Goal: Use online tool/utility: Utilize a website feature to perform a specific function

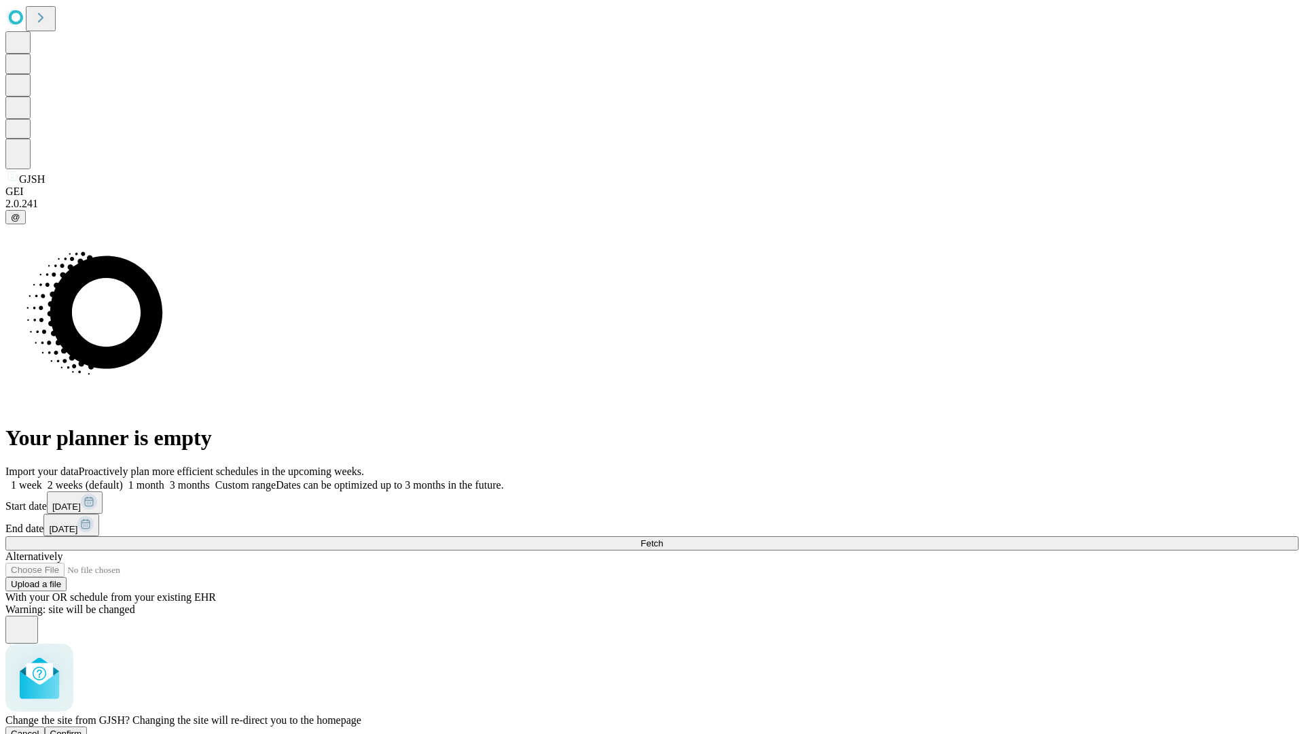
click at [82, 728] on span "Confirm" at bounding box center [66, 733] width 32 height 10
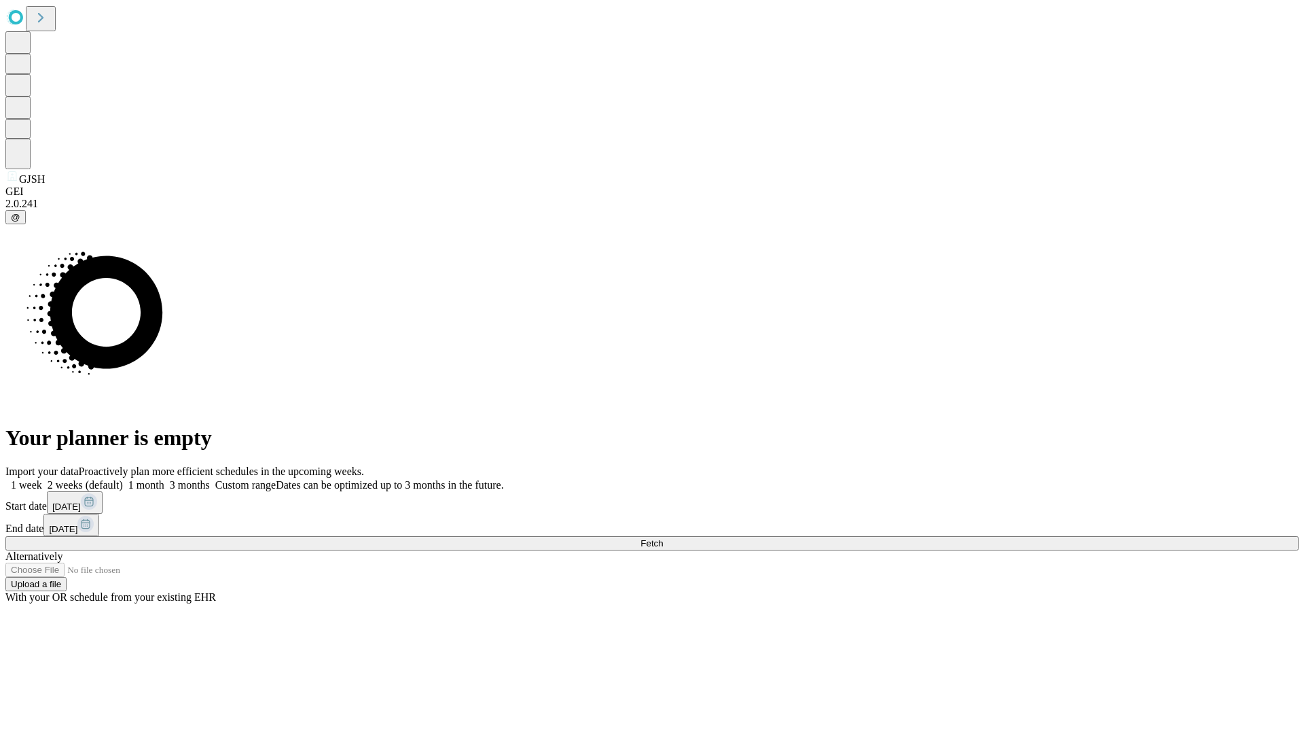
click at [42, 479] on label "1 week" at bounding box center [23, 485] width 37 height 12
click at [663, 538] on span "Fetch" at bounding box center [652, 543] width 22 height 10
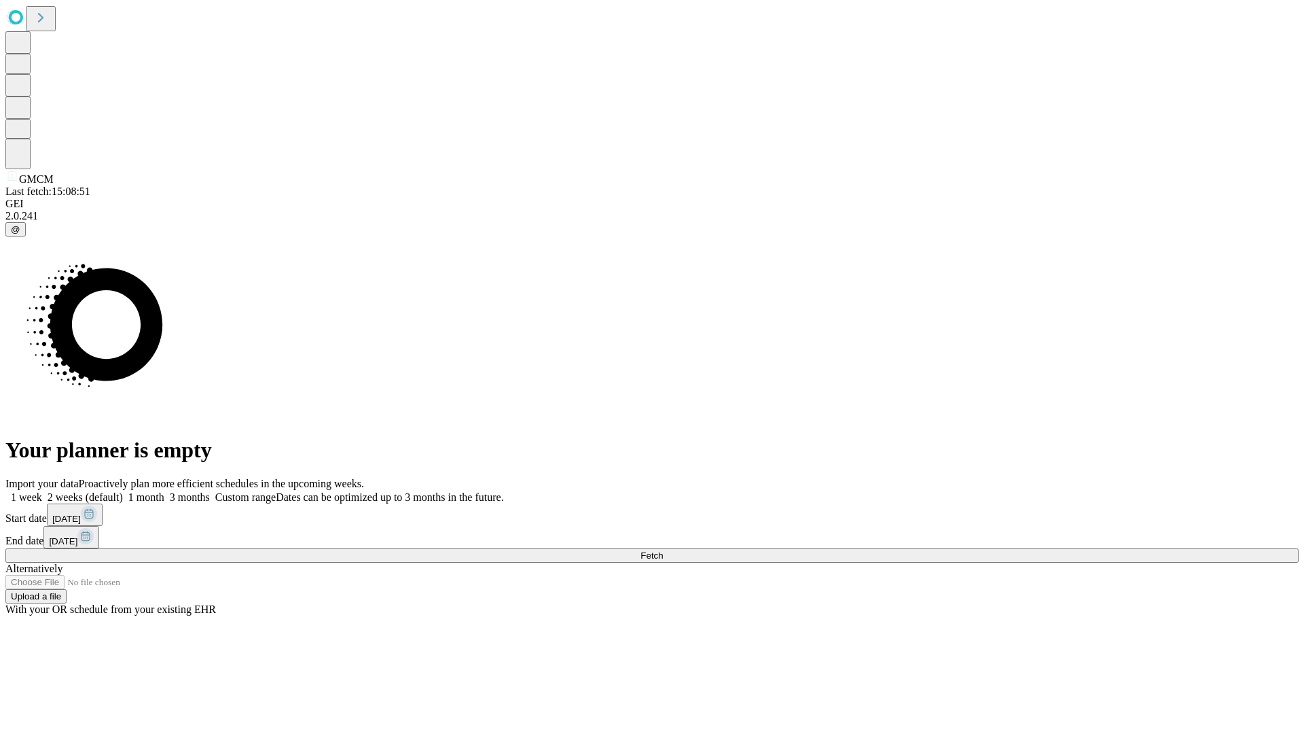
click at [663, 550] on span "Fetch" at bounding box center [652, 555] width 22 height 10
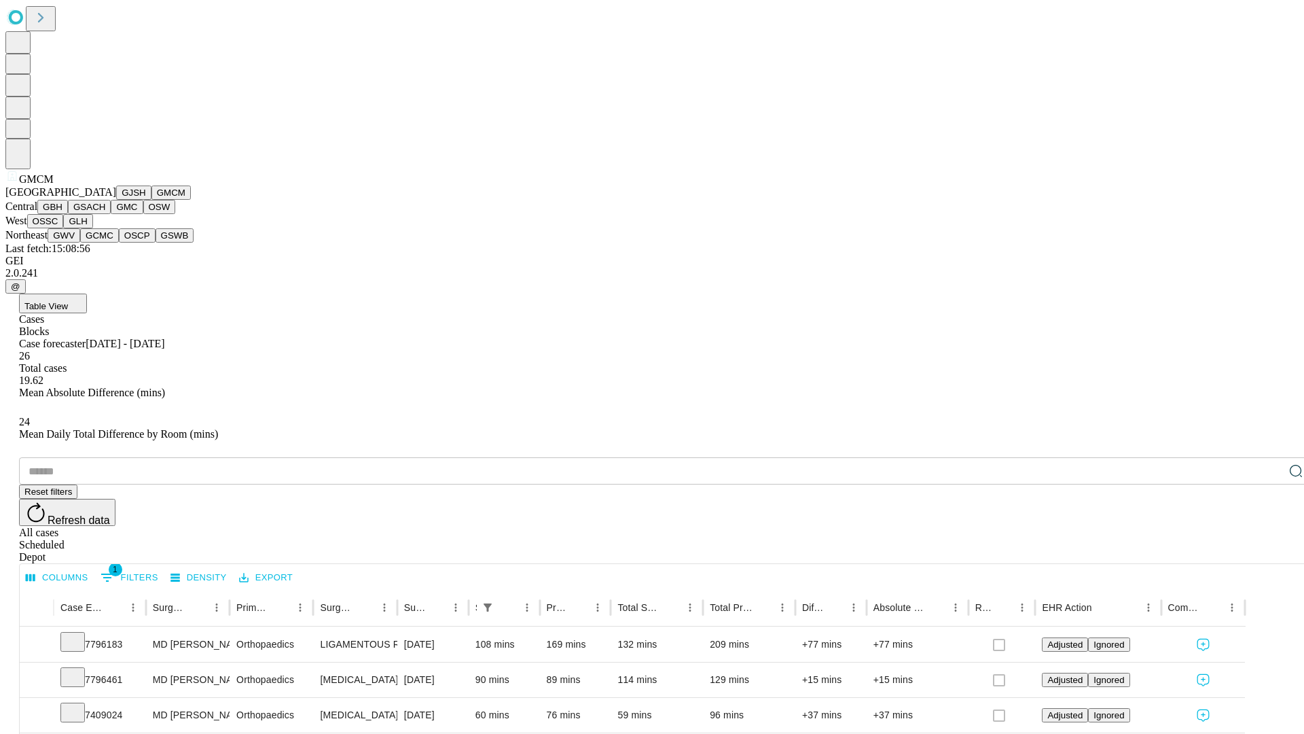
click at [68, 214] on button "GBH" at bounding box center [52, 207] width 31 height 14
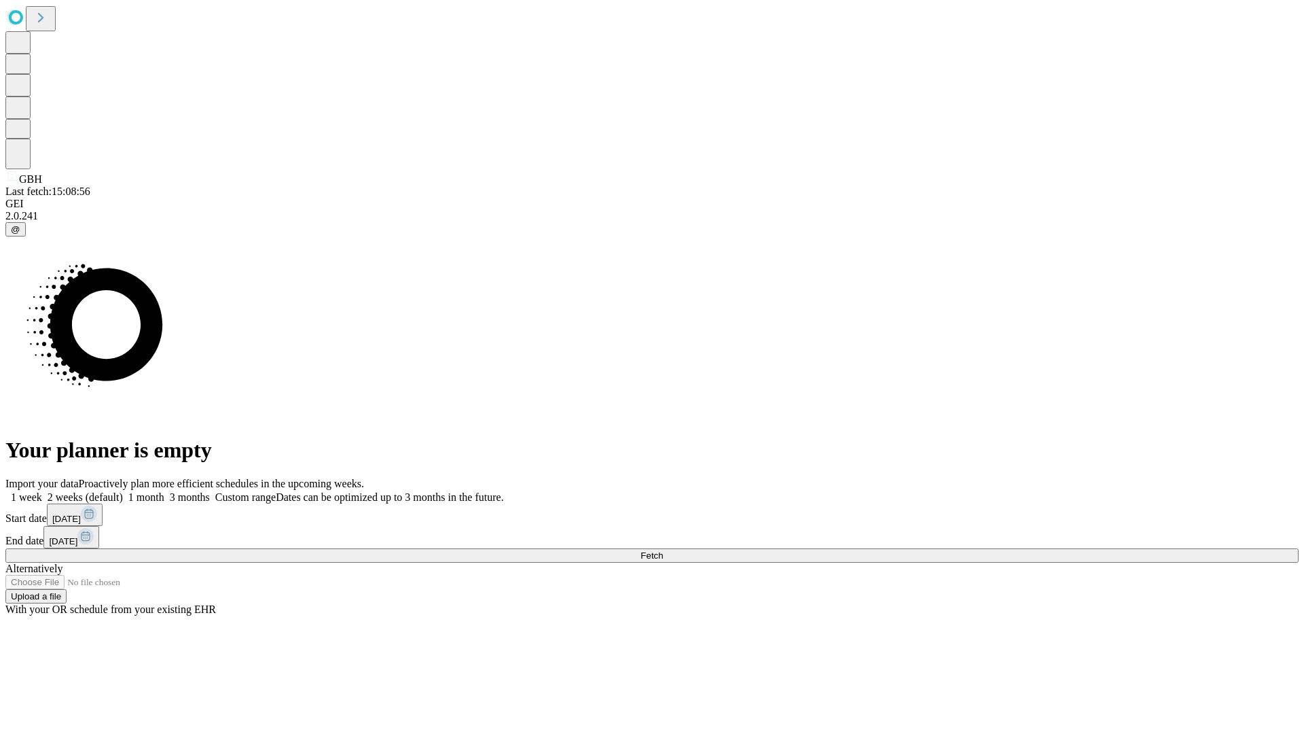
click at [42, 491] on label "1 week" at bounding box center [23, 497] width 37 height 12
click at [663, 550] on span "Fetch" at bounding box center [652, 555] width 22 height 10
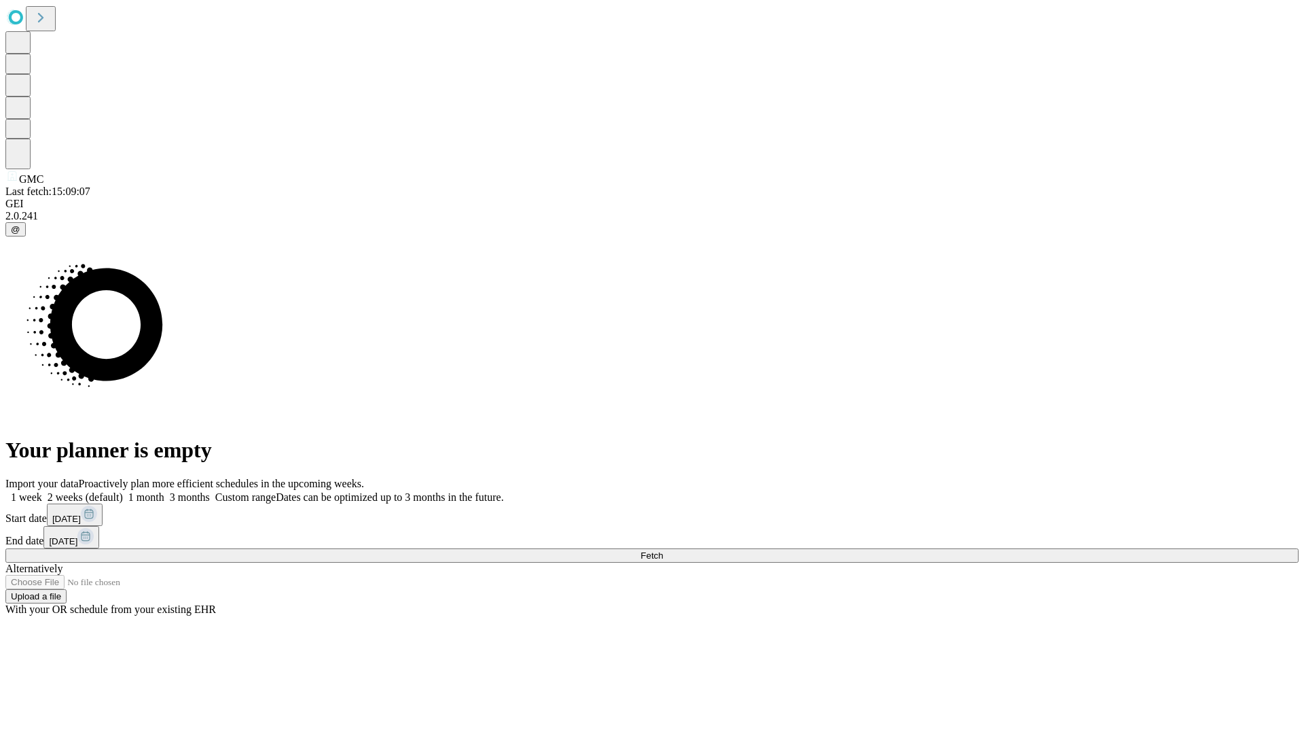
click at [42, 491] on label "1 week" at bounding box center [23, 497] width 37 height 12
click at [663, 550] on span "Fetch" at bounding box center [652, 555] width 22 height 10
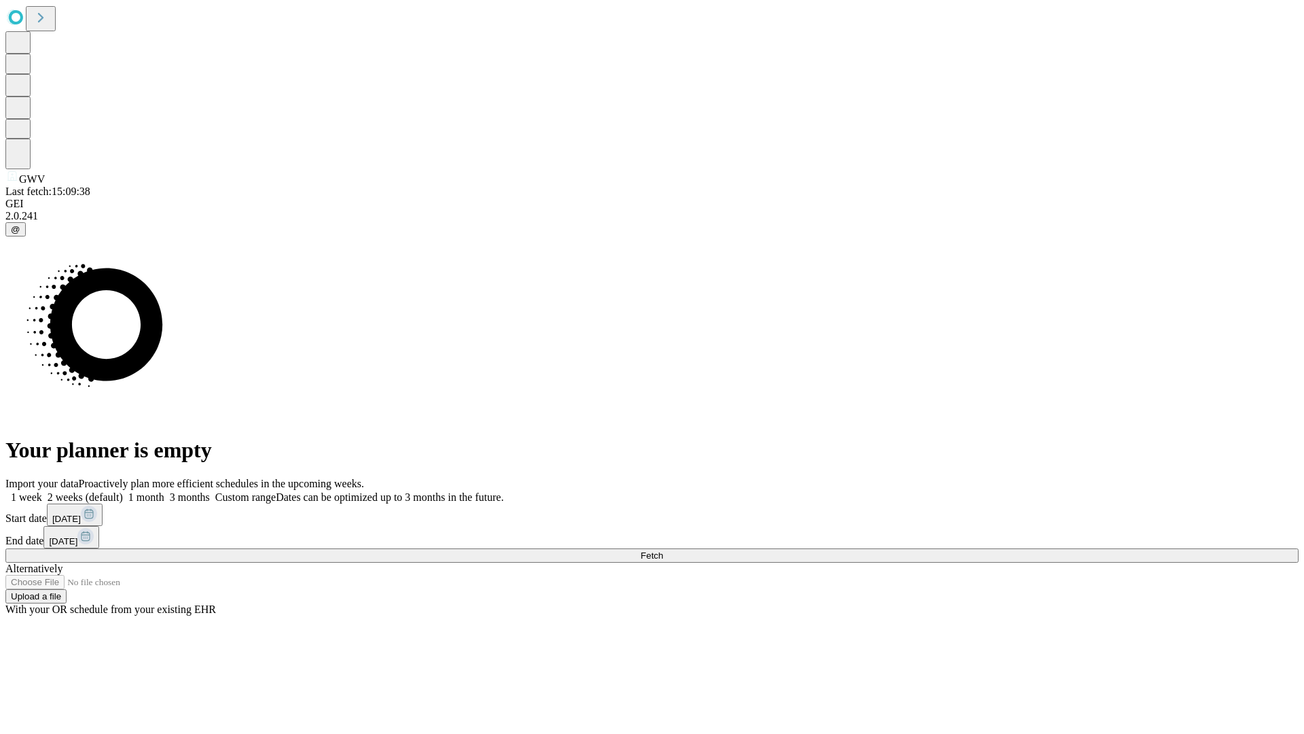
click at [42, 491] on label "1 week" at bounding box center [23, 497] width 37 height 12
click at [663, 550] on span "Fetch" at bounding box center [652, 555] width 22 height 10
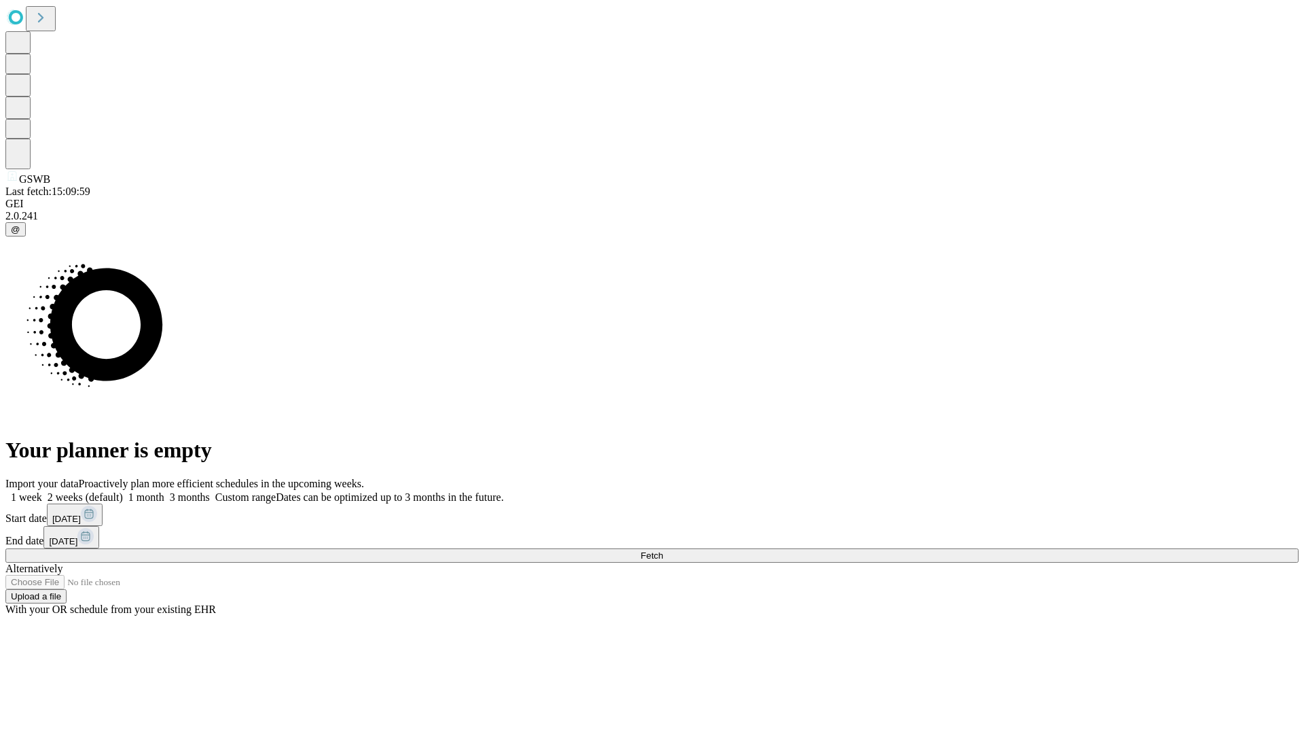
click at [42, 491] on label "1 week" at bounding box center [23, 497] width 37 height 12
click at [663, 550] on span "Fetch" at bounding box center [652, 555] width 22 height 10
